Goal: Navigation & Orientation: Find specific page/section

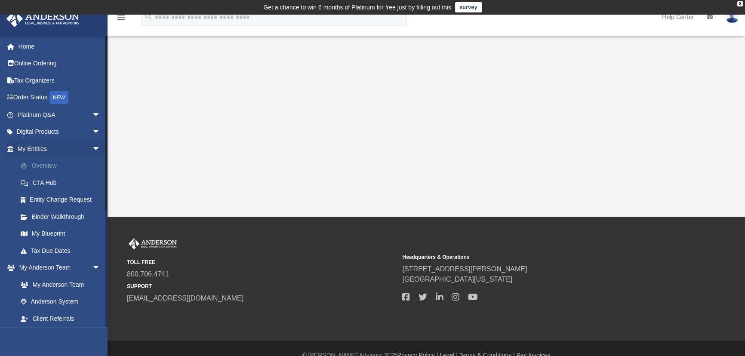
click at [52, 162] on link "Overview" at bounding box center [62, 165] width 101 height 17
click at [58, 216] on link "Binder Walkthrough" at bounding box center [62, 216] width 101 height 17
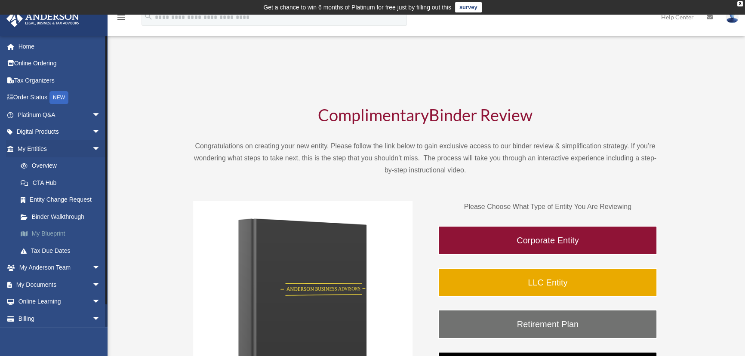
click at [39, 233] on link "My Blueprint" at bounding box center [62, 233] width 101 height 17
